Goal: Navigation & Orientation: Find specific page/section

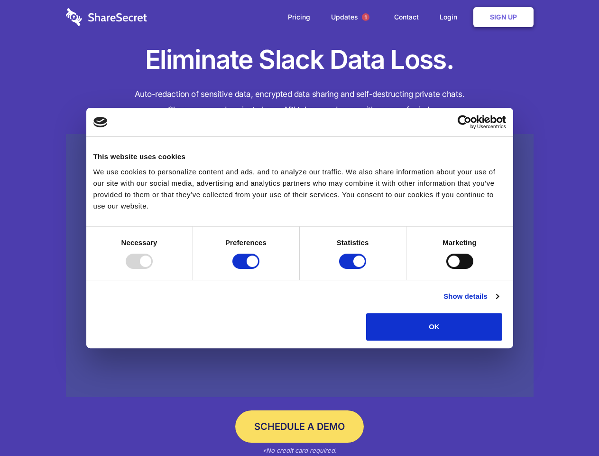
click at [153, 269] on div at bounding box center [139, 260] width 27 height 15
click at [260, 269] on input "Preferences" at bounding box center [246, 260] width 27 height 15
checkbox input "false"
click at [354, 269] on input "Statistics" at bounding box center [352, 260] width 27 height 15
checkbox input "false"
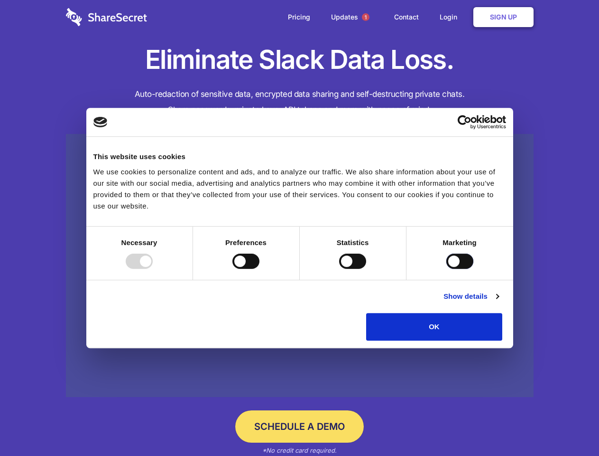
click at [446, 269] on input "Marketing" at bounding box center [459, 260] width 27 height 15
checkbox input "true"
click at [499, 302] on link "Show details" at bounding box center [471, 295] width 55 height 11
click at [0, 0] on li "Necessary 7 Necessary cookies help make a website usable by enabling basic func…" at bounding box center [0, 0] width 0 height 0
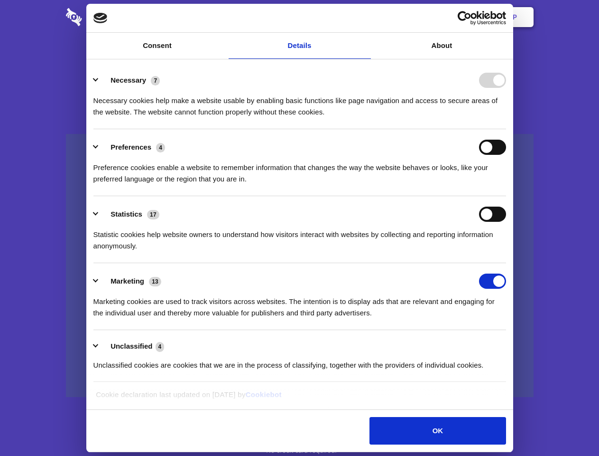
click at [365, 17] on span "1" at bounding box center [366, 17] width 8 height 8
